Goal: Information Seeking & Learning: Learn about a topic

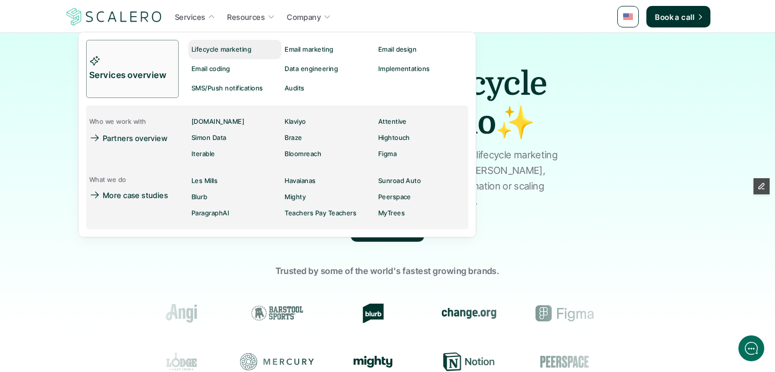
click at [209, 46] on p "Lifecycle marketing" at bounding box center [222, 50] width 60 height 8
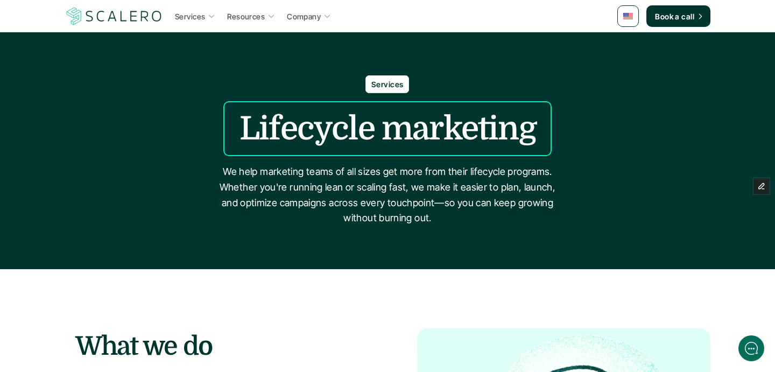
drag, startPoint x: 764, startPoint y: 159, endPoint x: 773, endPoint y: 160, distance: 8.6
click at [766, 159] on div "Services Lifecycle marketing We help marketing teams of all sizes get more from…" at bounding box center [387, 150] width 775 height 151
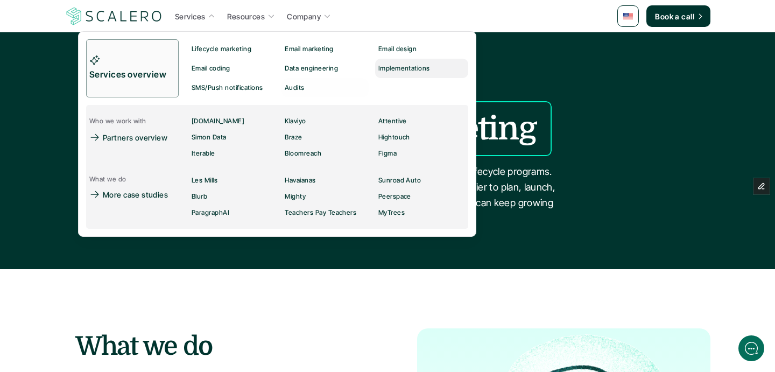
click at [385, 73] on div "Implementations" at bounding box center [407, 68] width 58 height 13
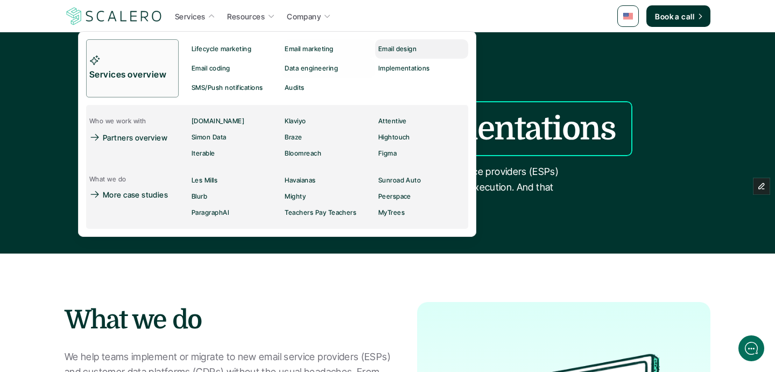
click at [395, 50] on p "Email design" at bounding box center [397, 49] width 39 height 8
